Goal: Navigation & Orientation: Find specific page/section

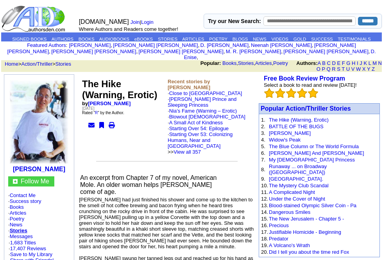
click at [201, 48] on link "D. Mullis" at bounding box center [225, 45] width 48 height 6
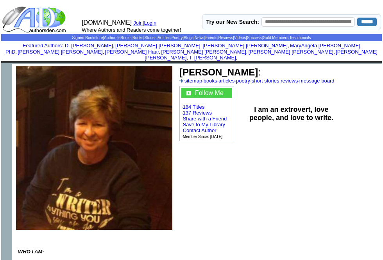
click at [203, 47] on link "[PERSON_NAME]" at bounding box center [245, 46] width 85 height 6
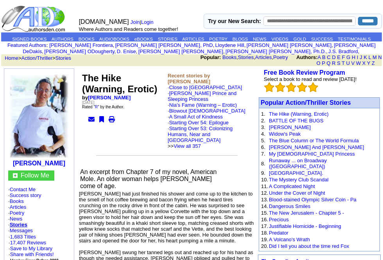
click at [131, 48] on link "Randall Bell, PhD" at bounding box center [164, 45] width 98 height 6
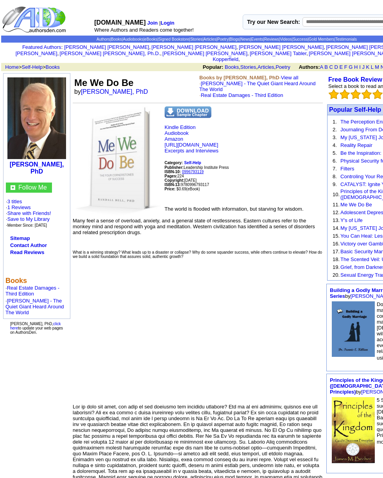
scroll to position [1, 0]
